Goal: Task Accomplishment & Management: Use online tool/utility

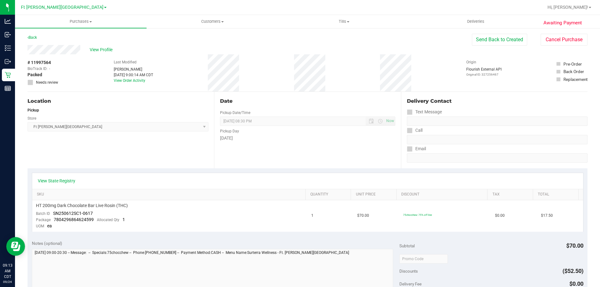
scroll to position [31, 0]
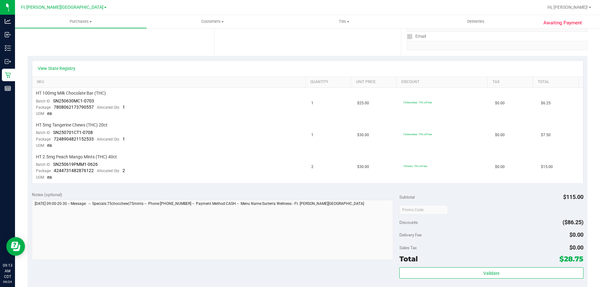
scroll to position [125, 0]
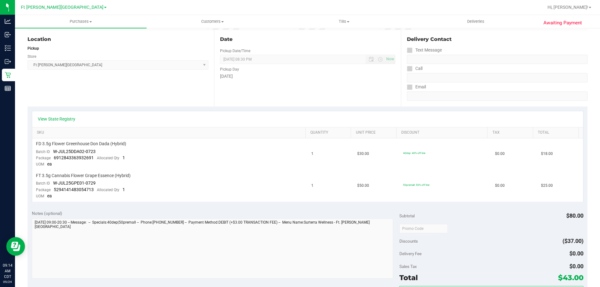
scroll to position [62, 0]
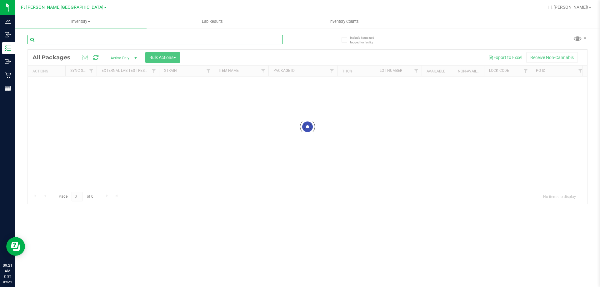
click at [124, 40] on input "text" at bounding box center [154, 39] width 255 height 9
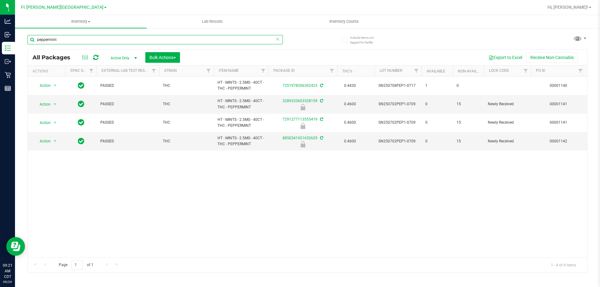
type input "peppermint"
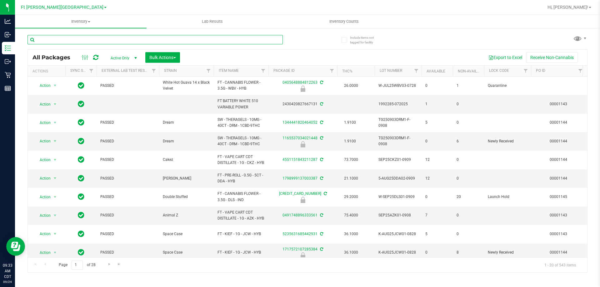
click at [180, 42] on input "text" at bounding box center [154, 39] width 255 height 9
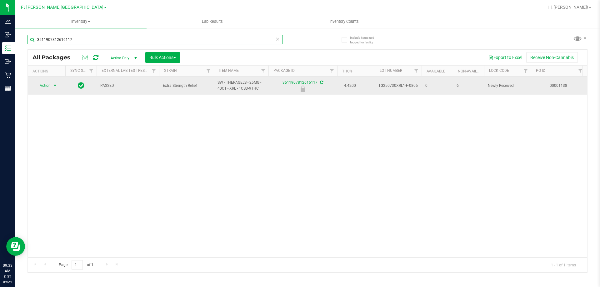
type input "3511907812616117"
click at [57, 84] on span "select" at bounding box center [54, 85] width 5 height 5
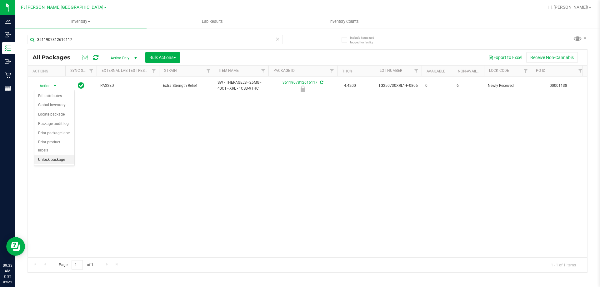
click at [57, 155] on li "Unlock package" at bounding box center [54, 159] width 40 height 9
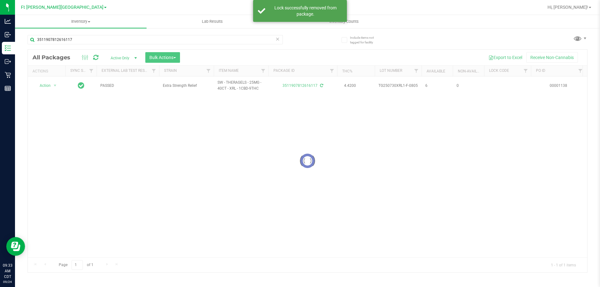
click at [46, 85] on div at bounding box center [307, 161] width 559 height 223
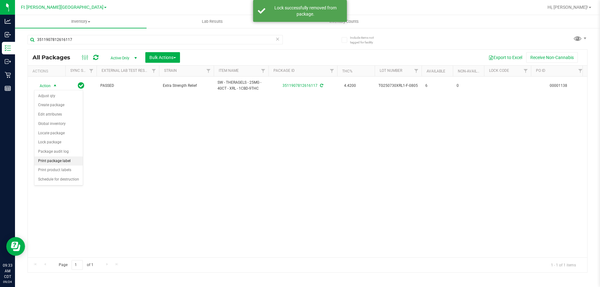
click at [63, 162] on li "Print package label" at bounding box center [58, 160] width 48 height 9
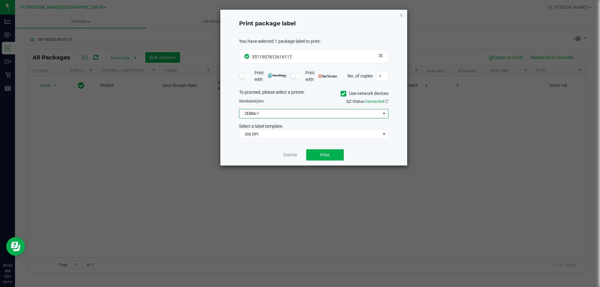
click at [266, 109] on span "ZEBRA-1" at bounding box center [309, 113] width 141 height 9
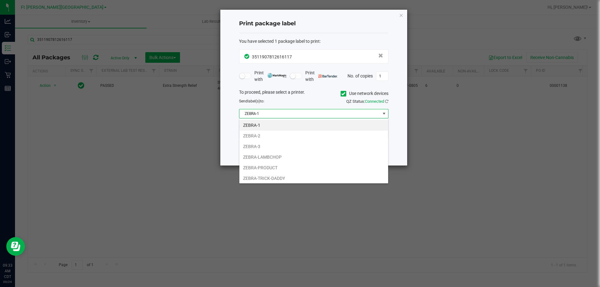
scroll to position [9, 149]
click at [265, 136] on li "ZEBRA-2" at bounding box center [313, 136] width 149 height 11
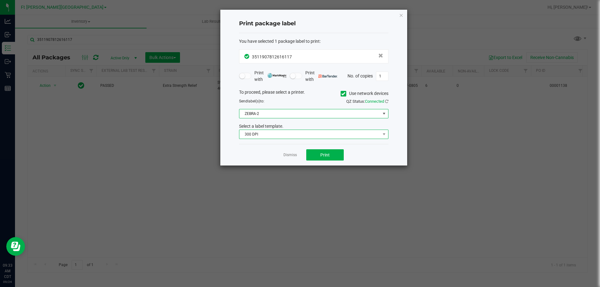
click at [266, 136] on span "300 DPI" at bounding box center [309, 134] width 141 height 9
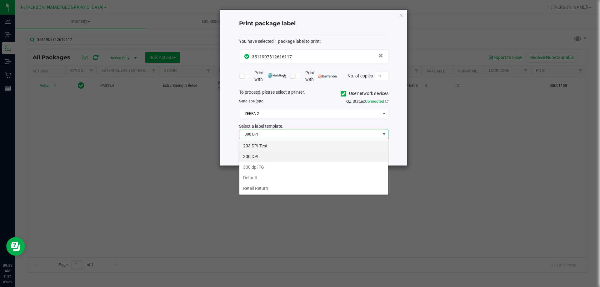
click at [263, 146] on li "203 DPI Test" at bounding box center [313, 146] width 149 height 11
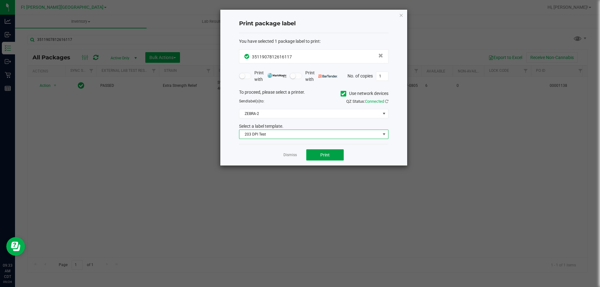
click at [309, 155] on button "Print" at bounding box center [324, 154] width 37 height 11
click at [289, 156] on link "Dismiss" at bounding box center [289, 154] width 13 height 5
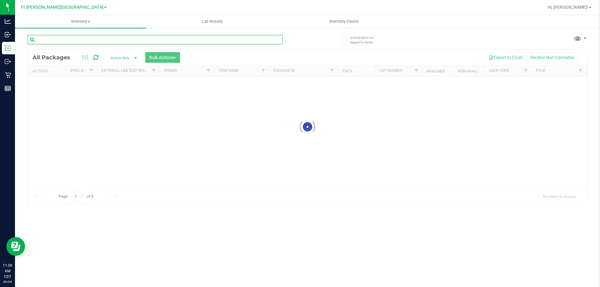
click at [77, 40] on input "text" at bounding box center [154, 39] width 255 height 9
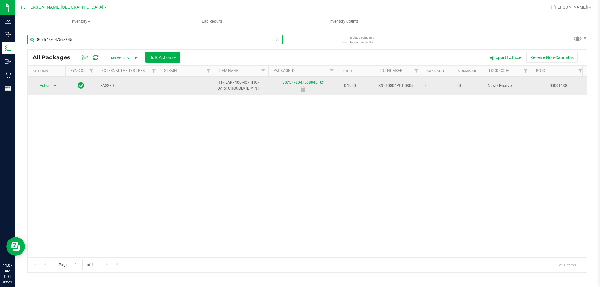
type input "8075778047568845"
click at [52, 89] on span "select" at bounding box center [55, 85] width 8 height 9
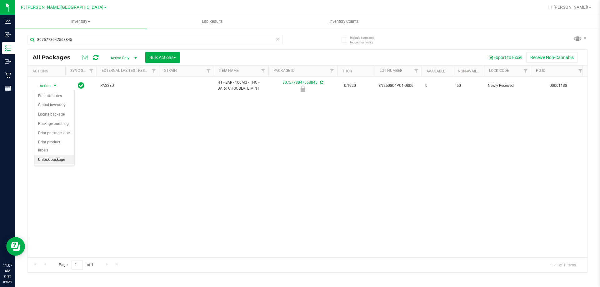
click at [58, 155] on li "Unlock package" at bounding box center [54, 159] width 40 height 9
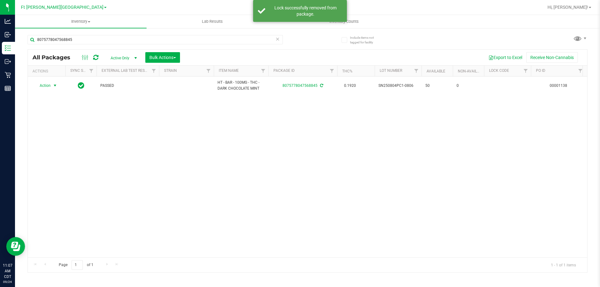
click at [52, 85] on span "select" at bounding box center [55, 85] width 8 height 9
click at [55, 159] on li "Print package label" at bounding box center [58, 160] width 48 height 9
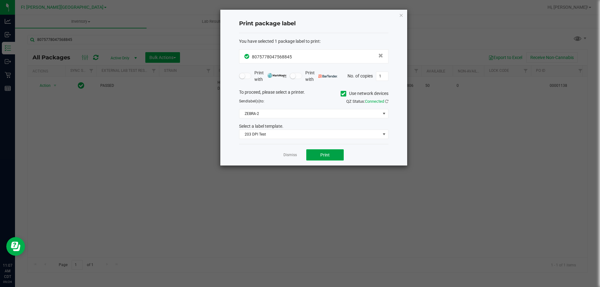
click at [329, 151] on button "Print" at bounding box center [324, 154] width 37 height 11
click at [286, 155] on link "Dismiss" at bounding box center [289, 154] width 13 height 5
